Goal: Task Accomplishment & Management: Complete application form

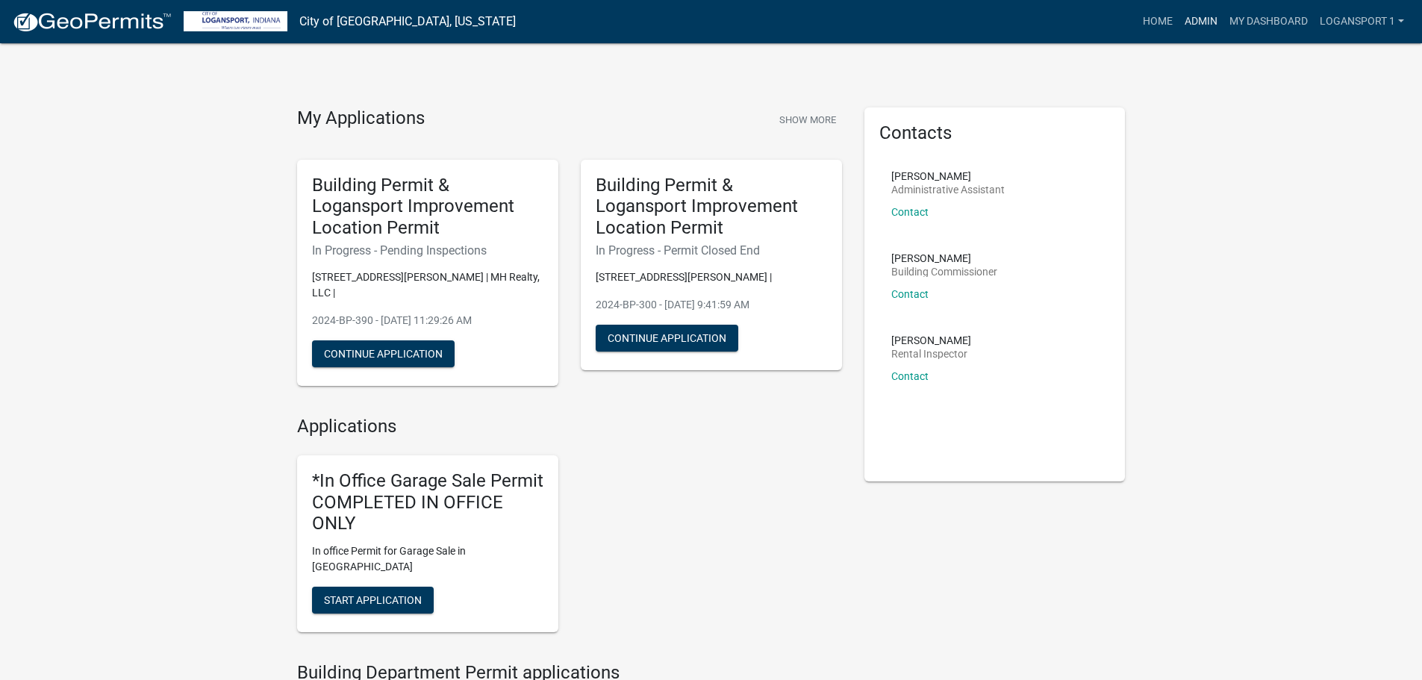
click at [1181, 25] on link "Admin" at bounding box center [1201, 21] width 45 height 28
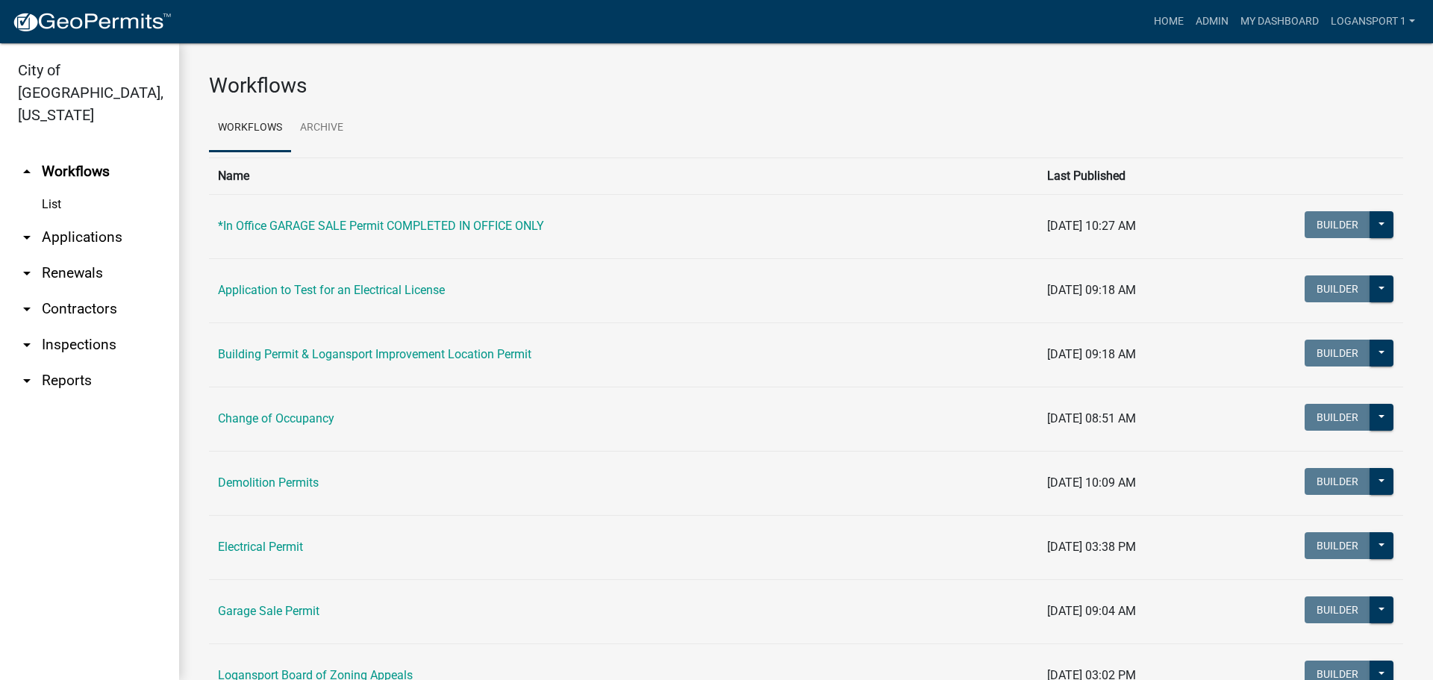
click at [55, 219] on link "arrow_drop_down Applications" at bounding box center [89, 237] width 179 height 36
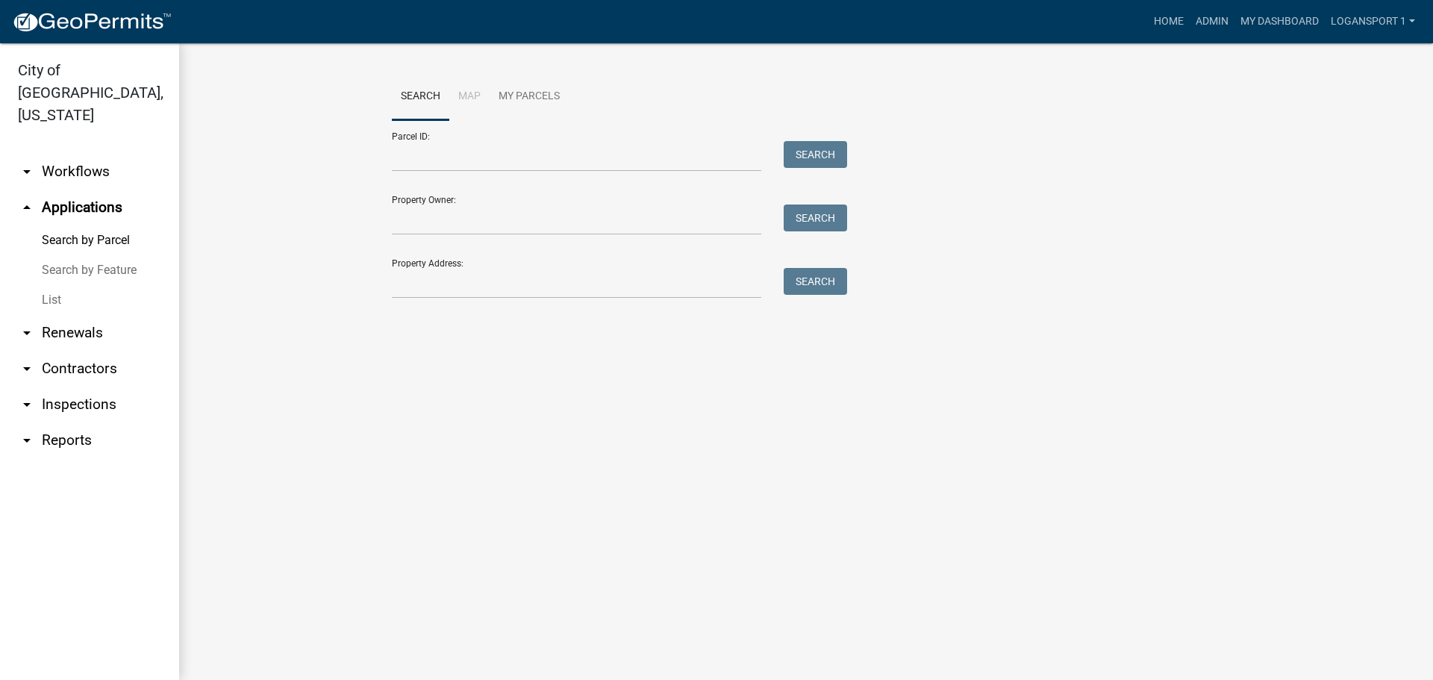
click at [63, 285] on link "List" at bounding box center [89, 300] width 179 height 30
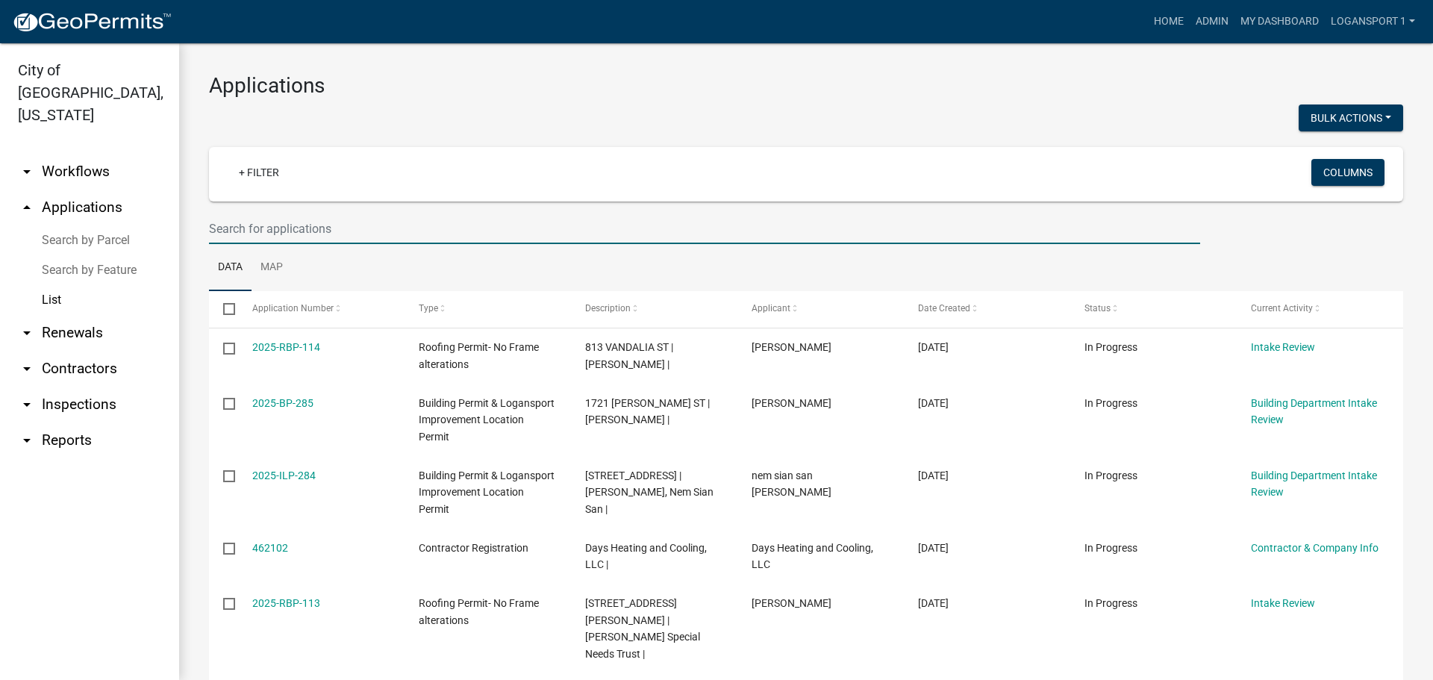
click at [294, 228] on input "text" at bounding box center [704, 228] width 991 height 31
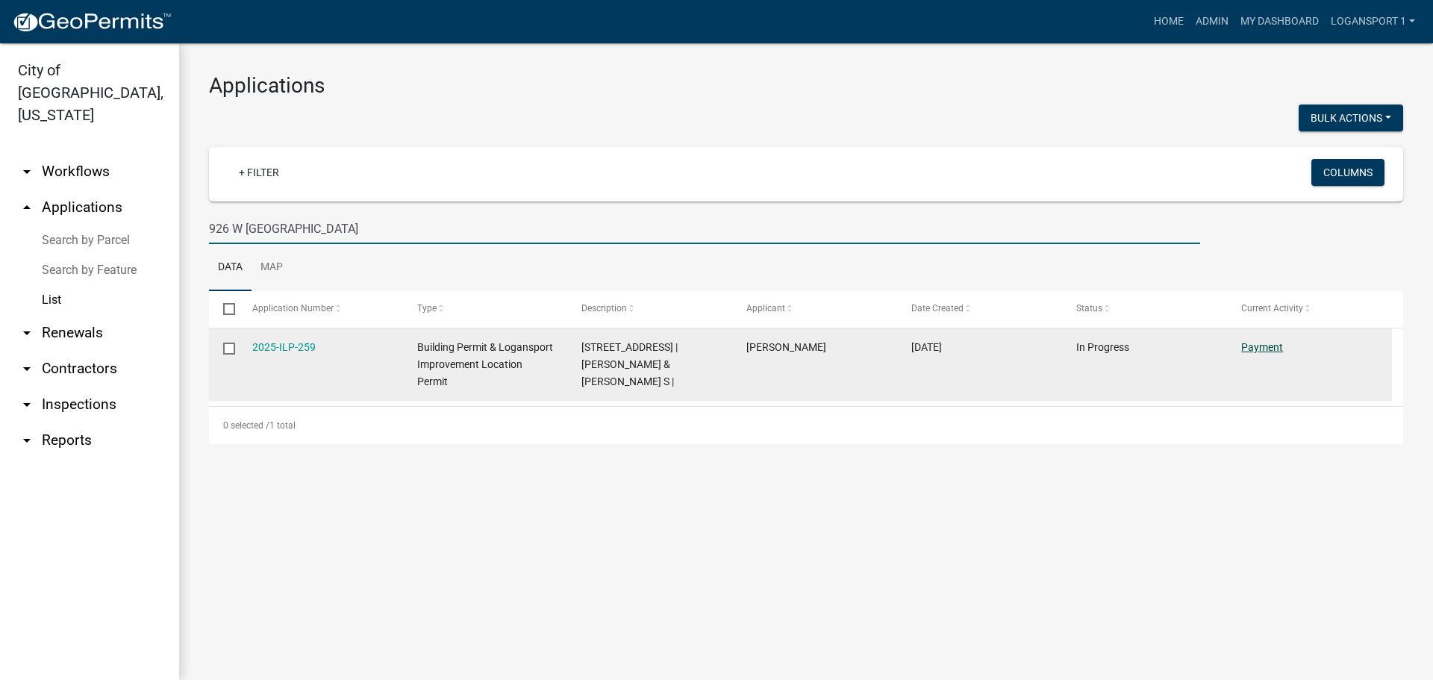
type input "926 W [GEOGRAPHIC_DATA]"
click at [1245, 345] on link "Payment" at bounding box center [1262, 347] width 42 height 12
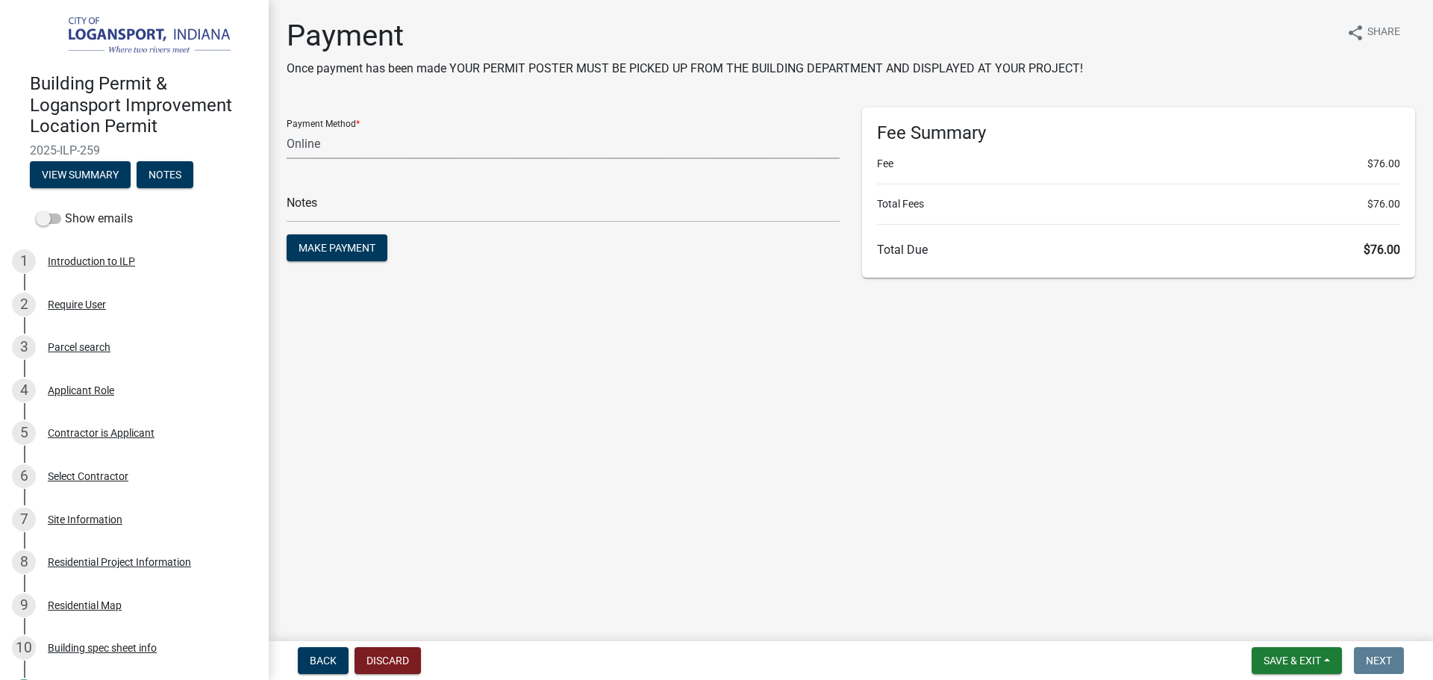
click at [455, 132] on select "Credit Card POS Check Cash Online" at bounding box center [563, 143] width 553 height 31
select select "2: 1"
click at [287, 128] on select "Credit Card POS Check Cash Online" at bounding box center [563, 143] width 553 height 31
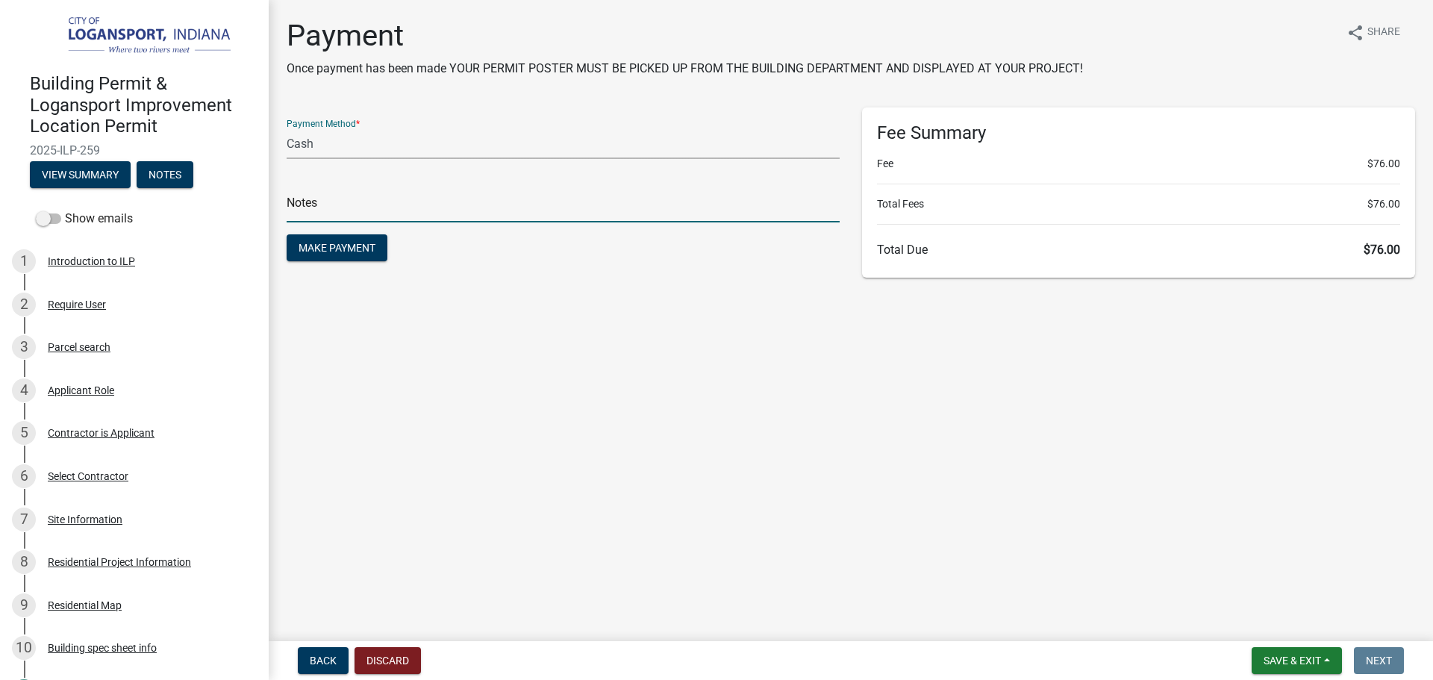
click at [458, 202] on input "text" at bounding box center [563, 207] width 553 height 31
type input "117801"
click at [366, 252] on span "Make Payment" at bounding box center [337, 248] width 77 height 12
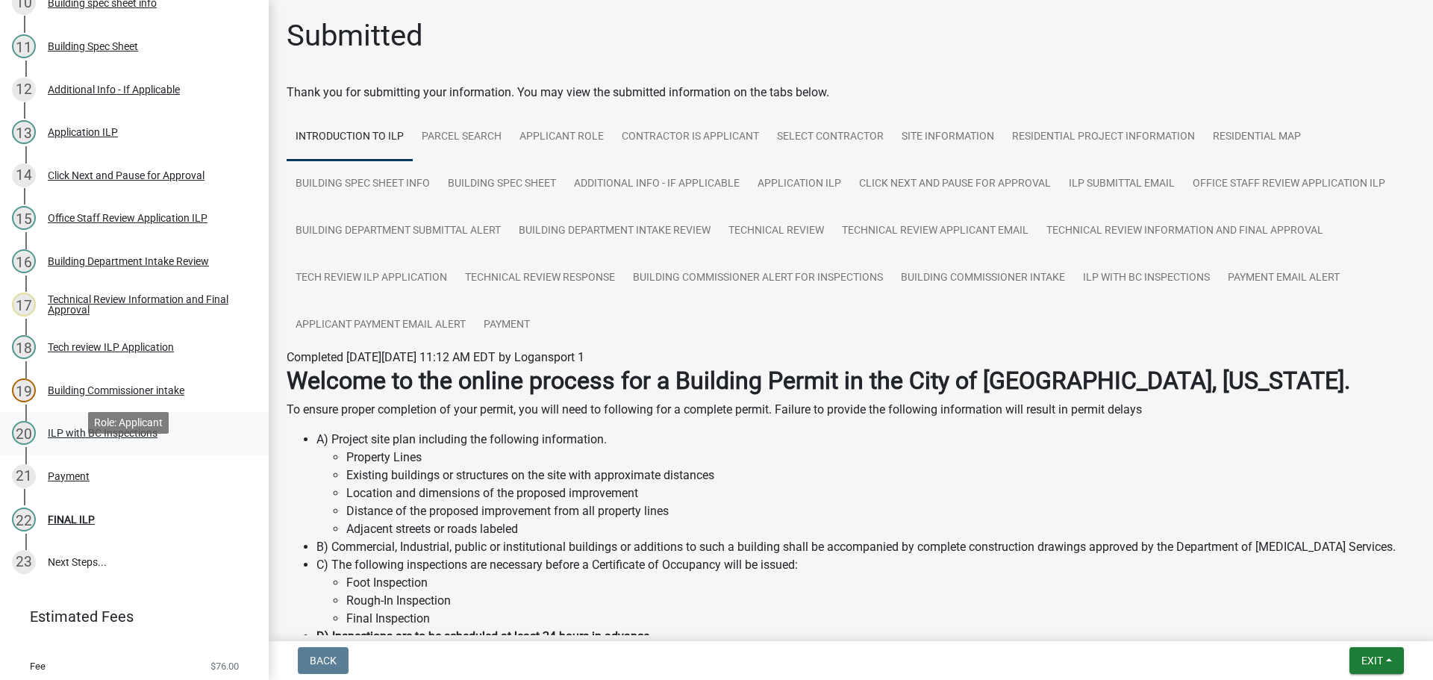
scroll to position [672, 0]
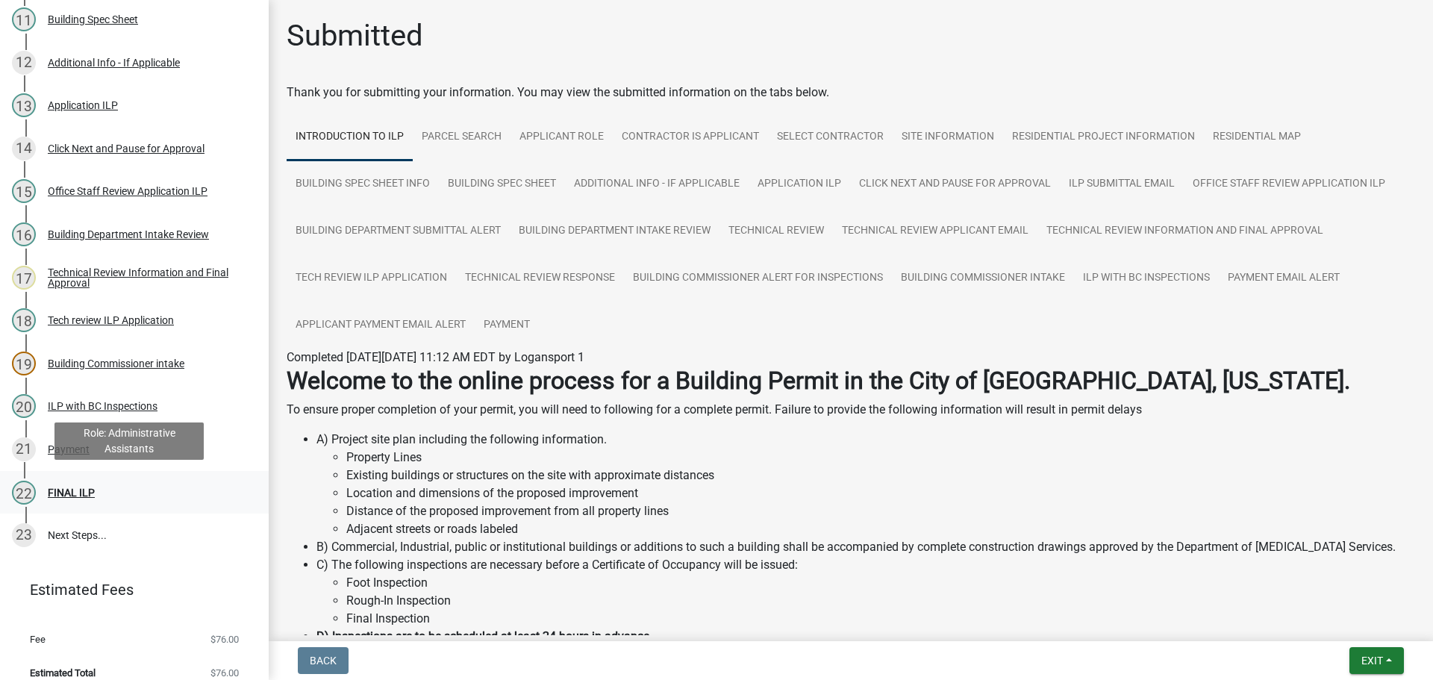
click at [87, 481] on div "22 FINAL ILP" at bounding box center [128, 493] width 233 height 24
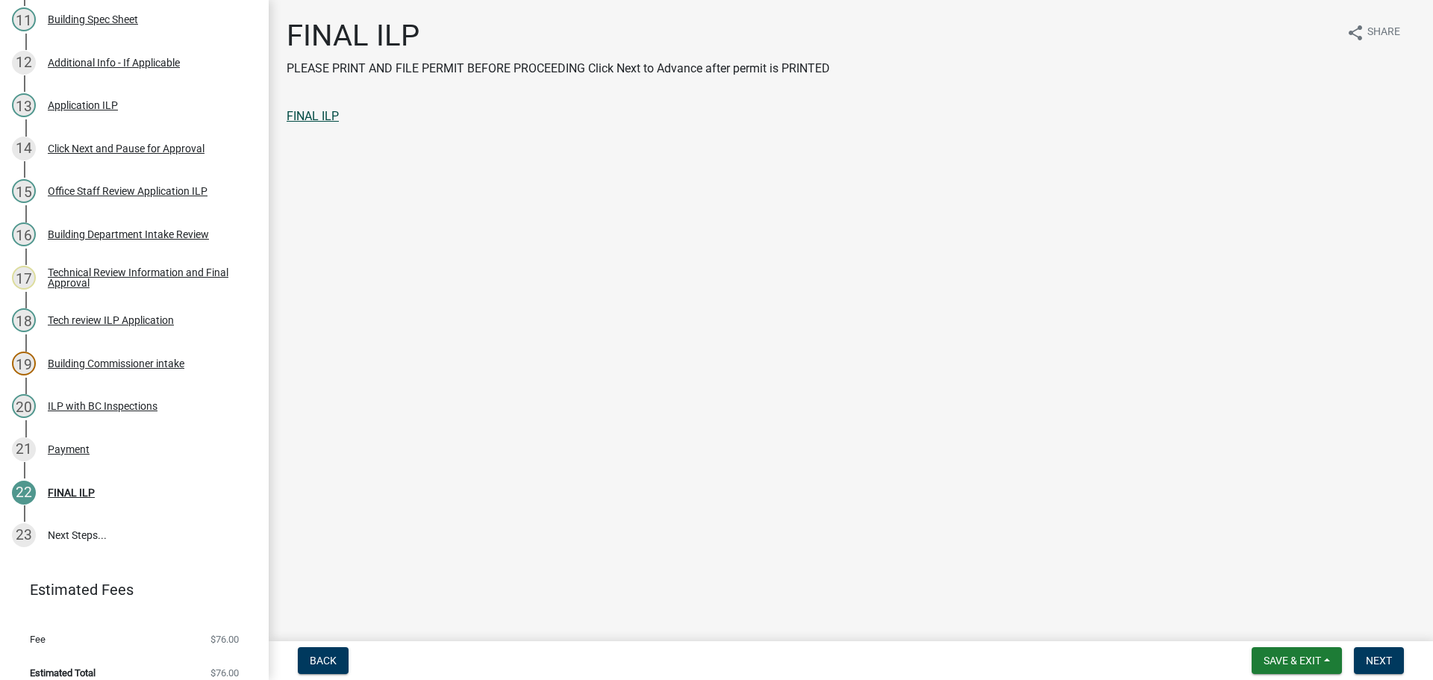
click at [316, 110] on link "FINAL ILP" at bounding box center [313, 116] width 52 height 14
click at [1389, 656] on span "Next" at bounding box center [1379, 661] width 26 height 12
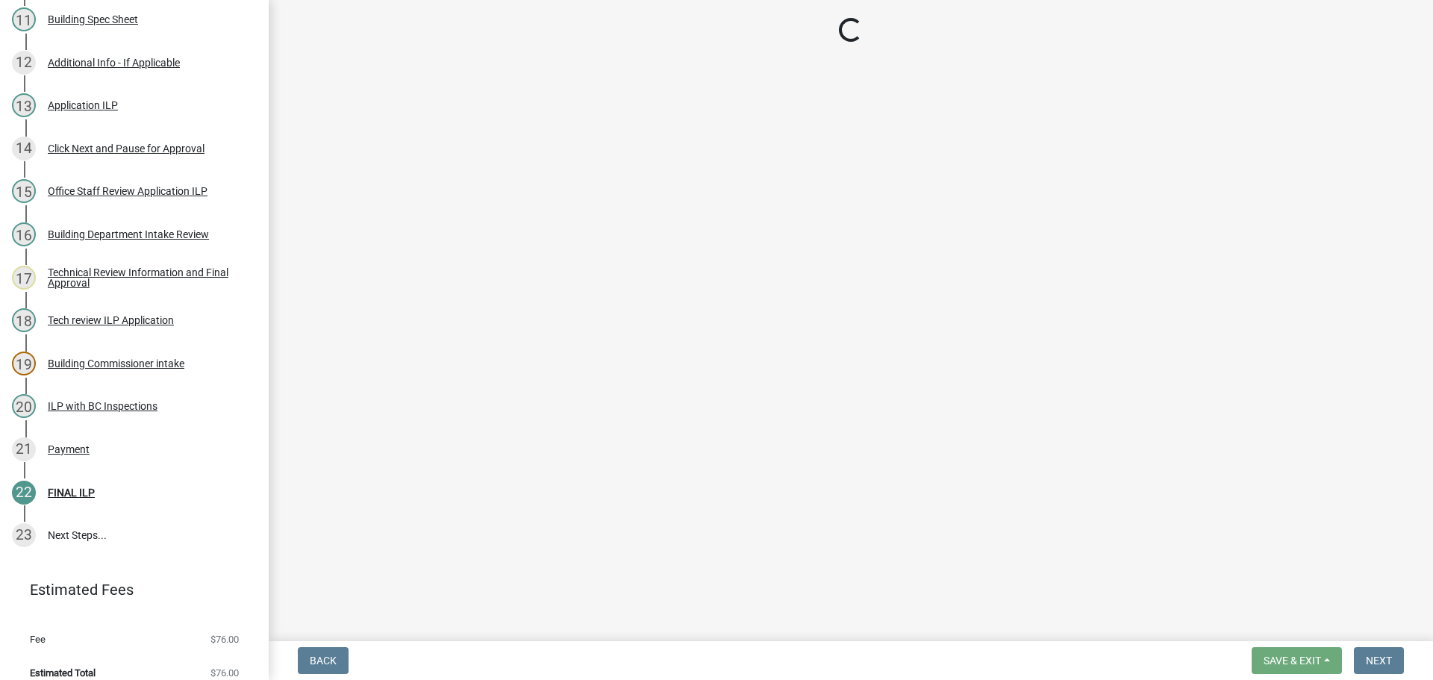
scroll to position [801, 0]
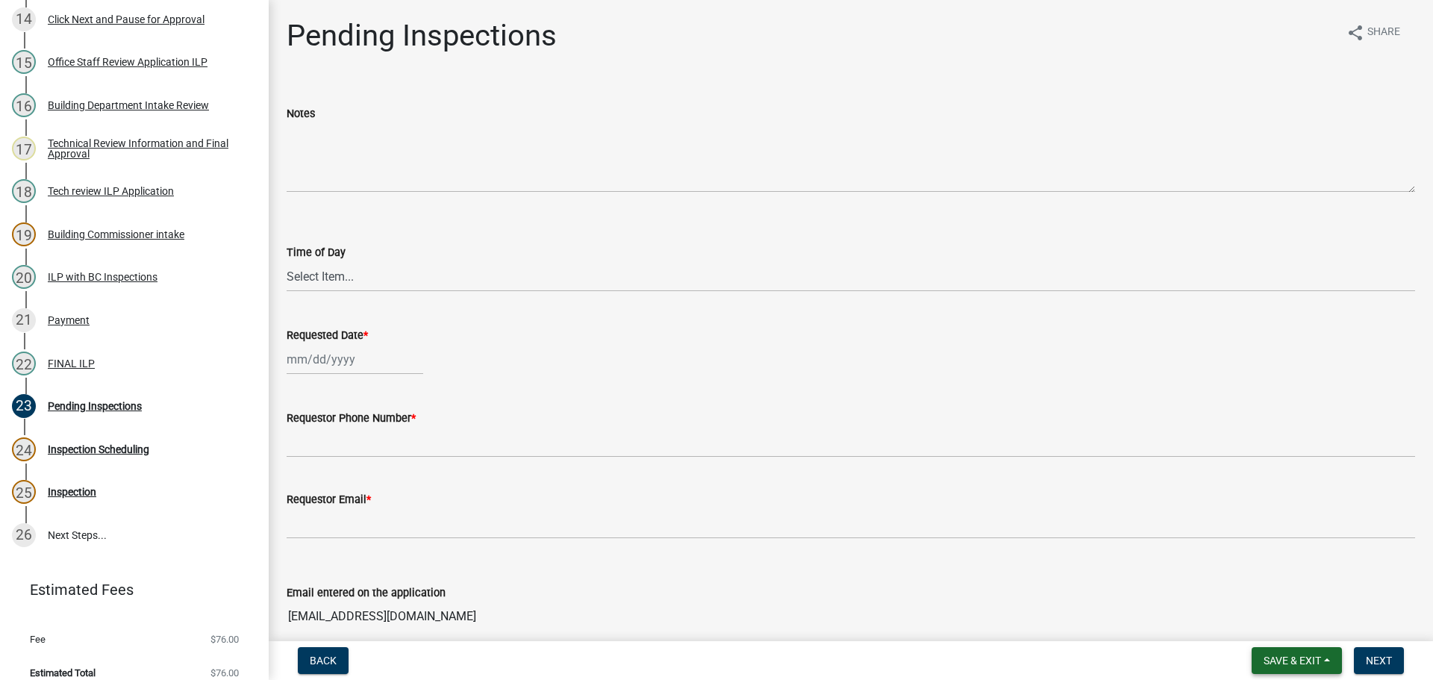
click at [1322, 658] on button "Save & Exit" at bounding box center [1297, 660] width 90 height 27
click at [1307, 619] on button "Save & Exit" at bounding box center [1282, 622] width 119 height 36
